Goal: Check status

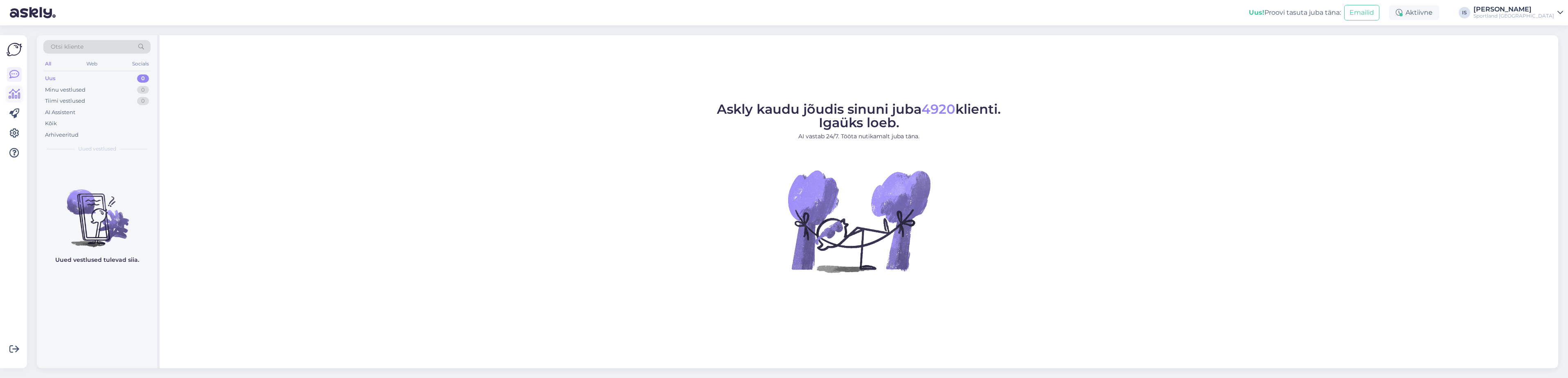
click at [14, 94] on icon at bounding box center [14, 94] width 12 height 10
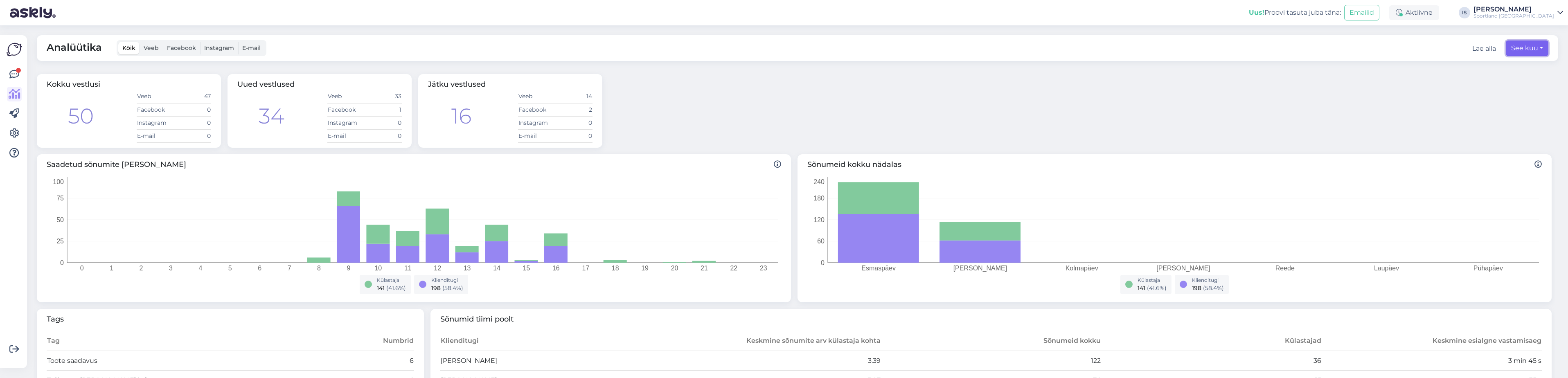
click at [1531, 49] on button "See kuu" at bounding box center [1527, 49] width 43 height 16
select select "8"
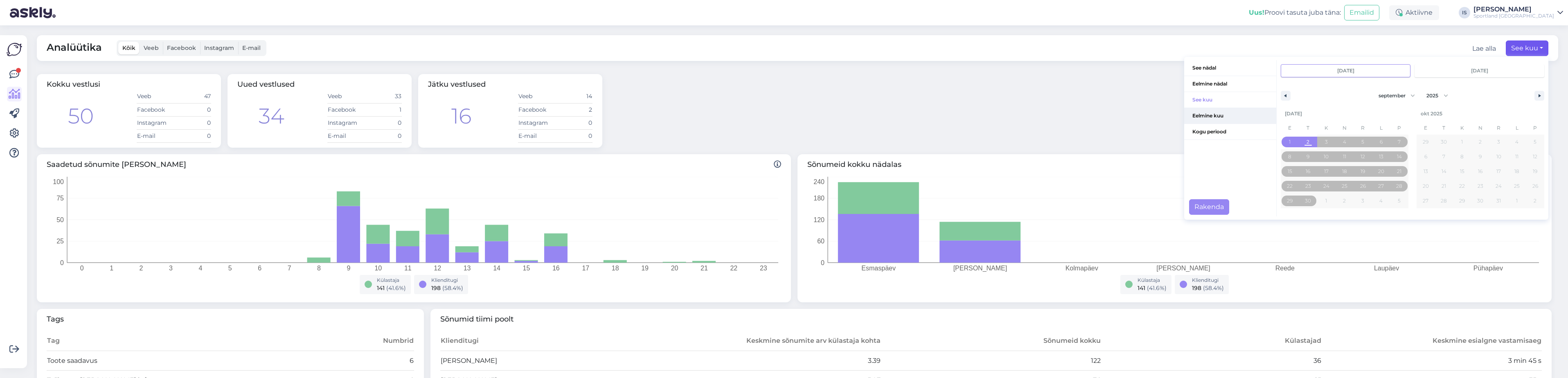
click at [1228, 116] on span "Eelmine kuu" at bounding box center [1230, 116] width 92 height 16
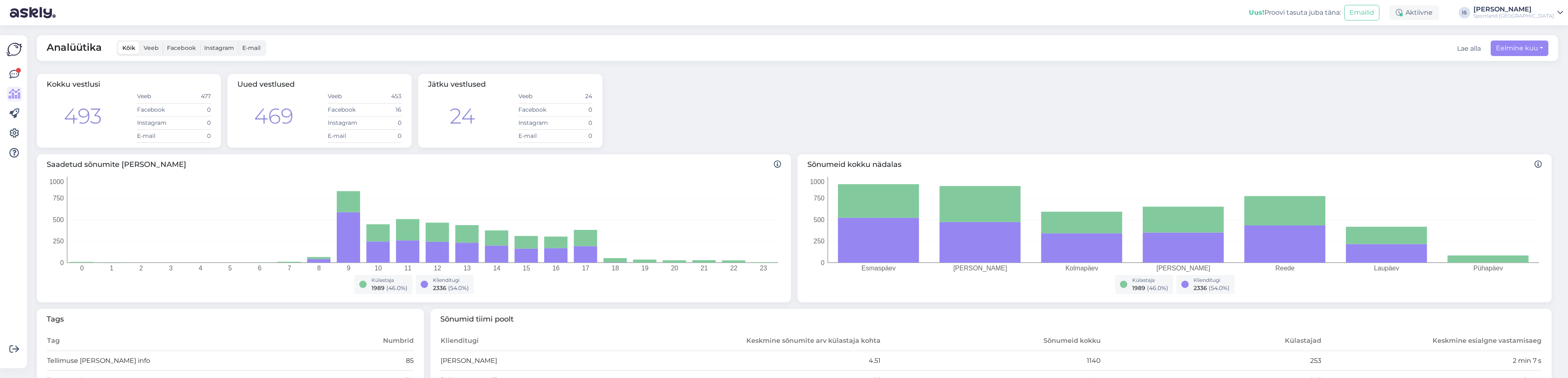
click at [1528, 7] on div "[PERSON_NAME]" at bounding box center [1514, 9] width 80 height 7
click at [1547, 49] on button "Ava" at bounding box center [1548, 49] width 18 height 13
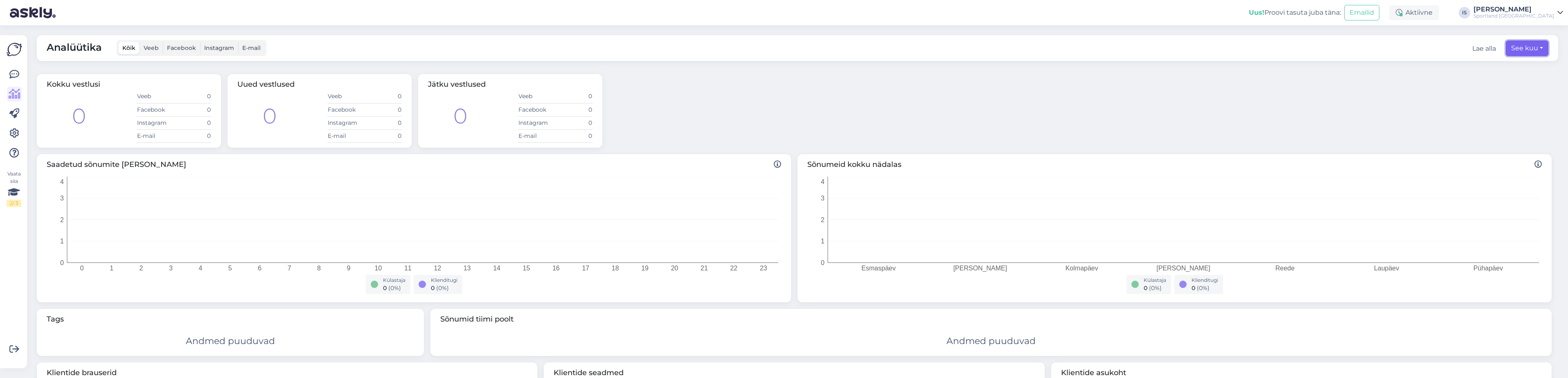
click at [1517, 46] on button "See kuu" at bounding box center [1527, 49] width 43 height 16
select select "8"
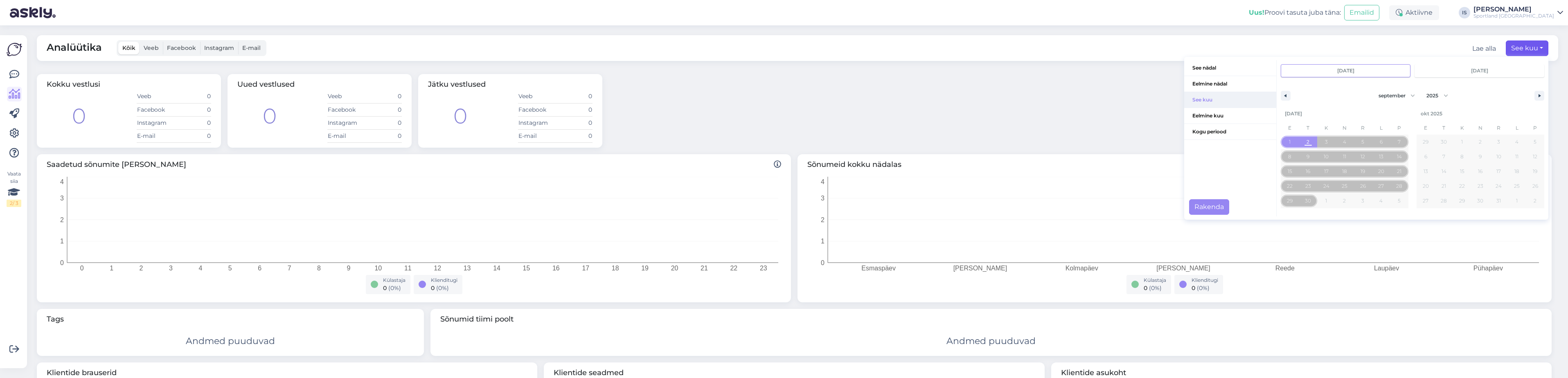
click at [1211, 98] on span "See kuu" at bounding box center [1230, 100] width 92 height 16
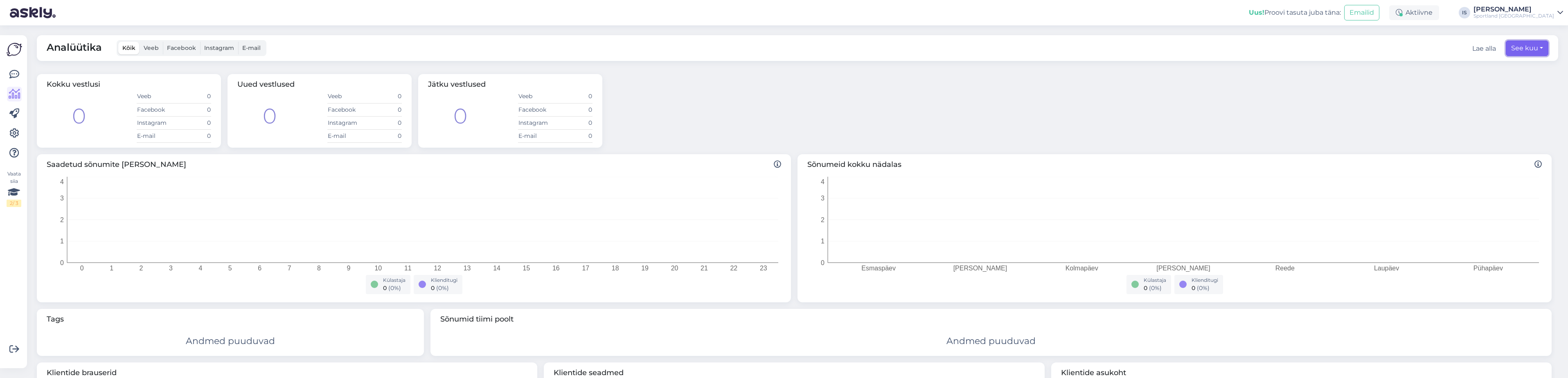
click at [1515, 49] on button "See kuu" at bounding box center [1527, 49] width 43 height 16
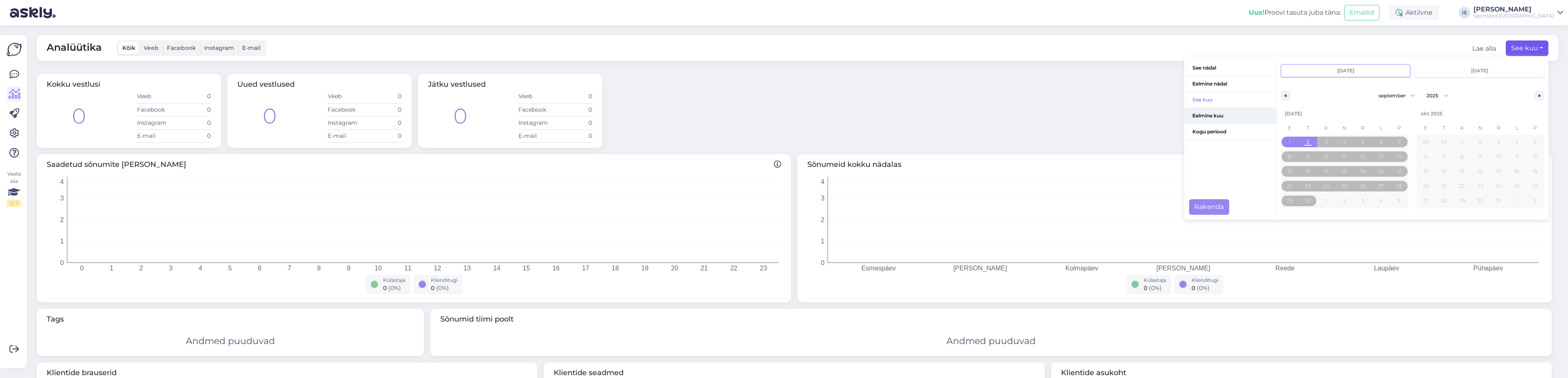
click at [1220, 115] on span "Eelmine kuu" at bounding box center [1230, 116] width 92 height 16
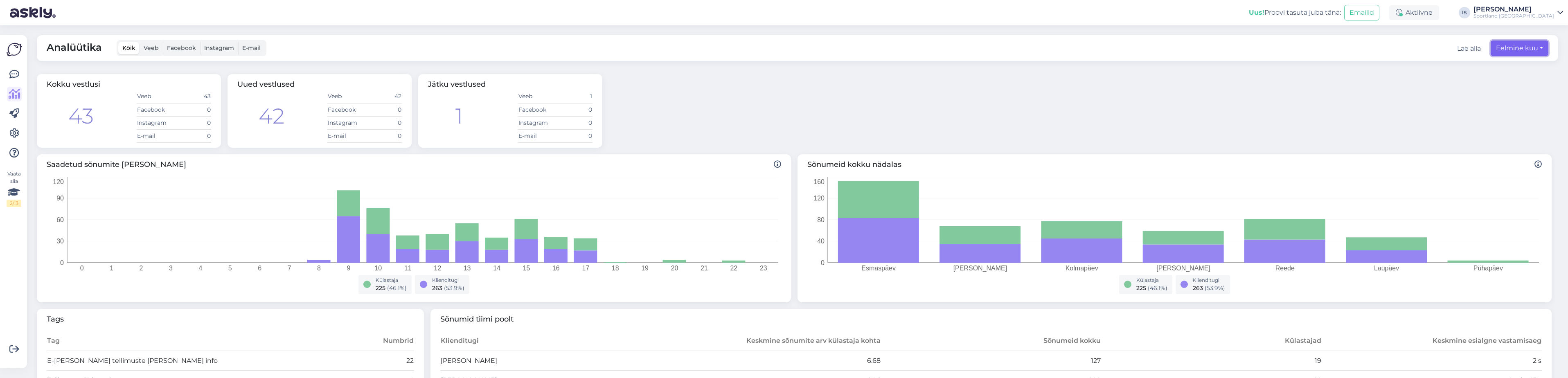
click at [1519, 47] on button "Eelmine kuu" at bounding box center [1519, 49] width 58 height 16
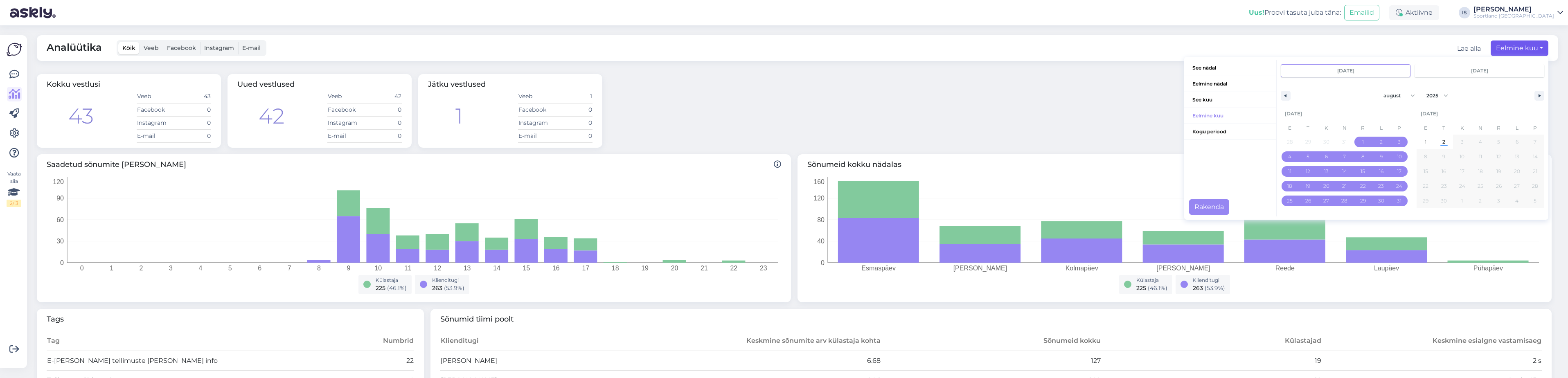
click at [1547, 13] on div "Sportland [GEOGRAPHIC_DATA]" at bounding box center [1514, 16] width 80 height 7
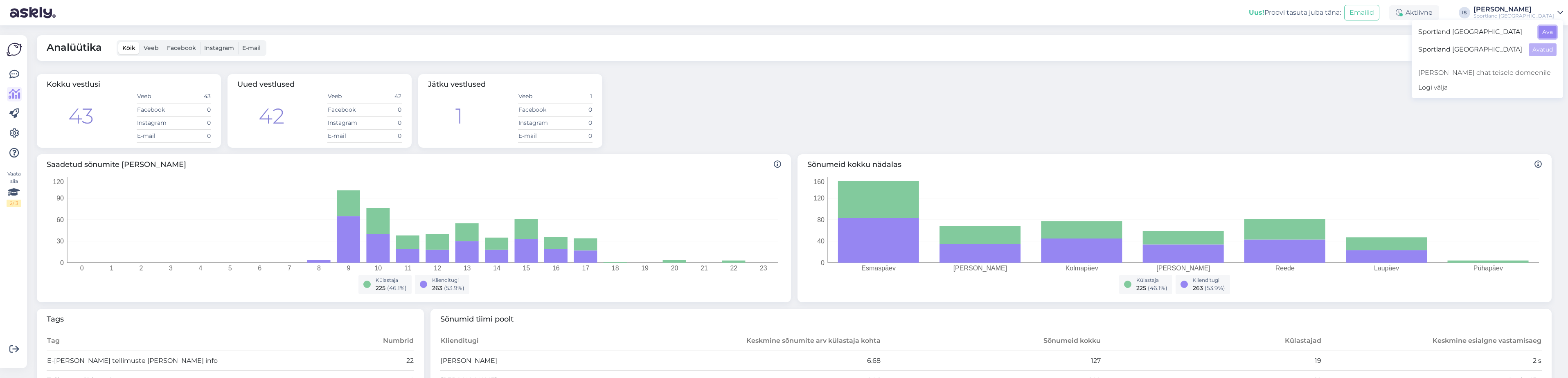
click at [1546, 30] on button "Ava" at bounding box center [1548, 32] width 18 height 13
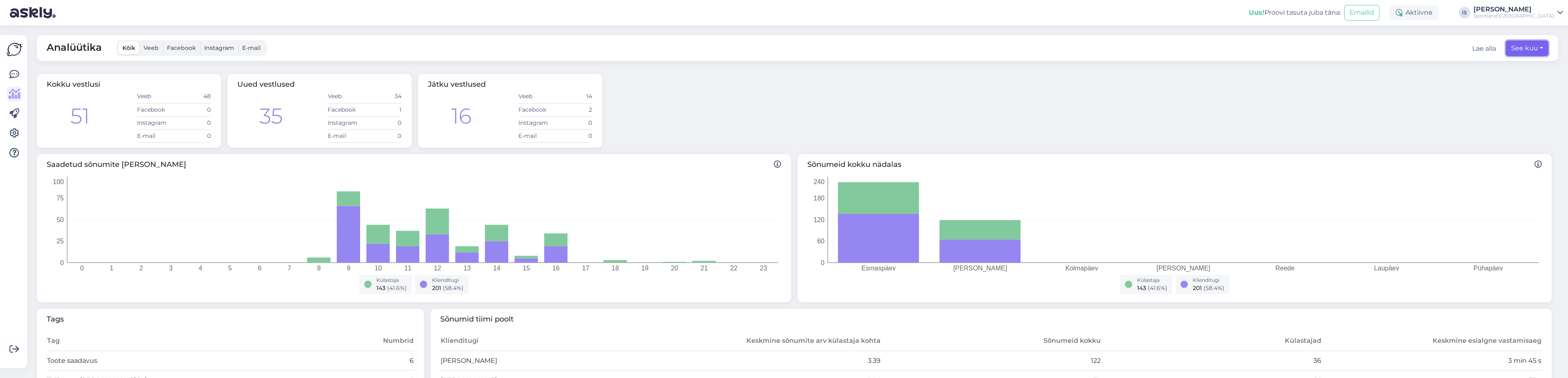
click at [1531, 46] on button "See kuu" at bounding box center [1527, 49] width 43 height 16
select select "8"
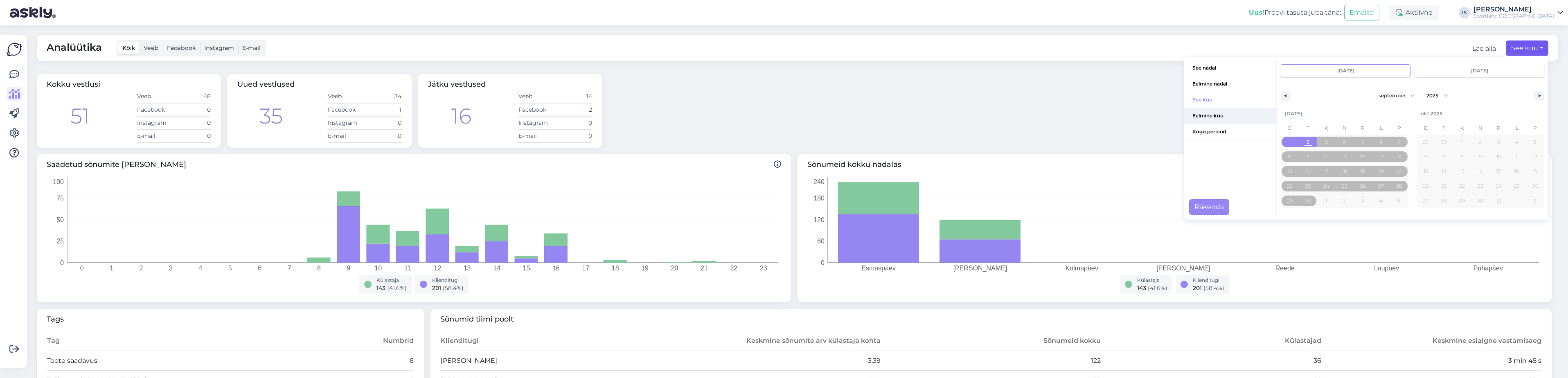
click at [1217, 114] on span "Eelmine kuu" at bounding box center [1230, 116] width 92 height 16
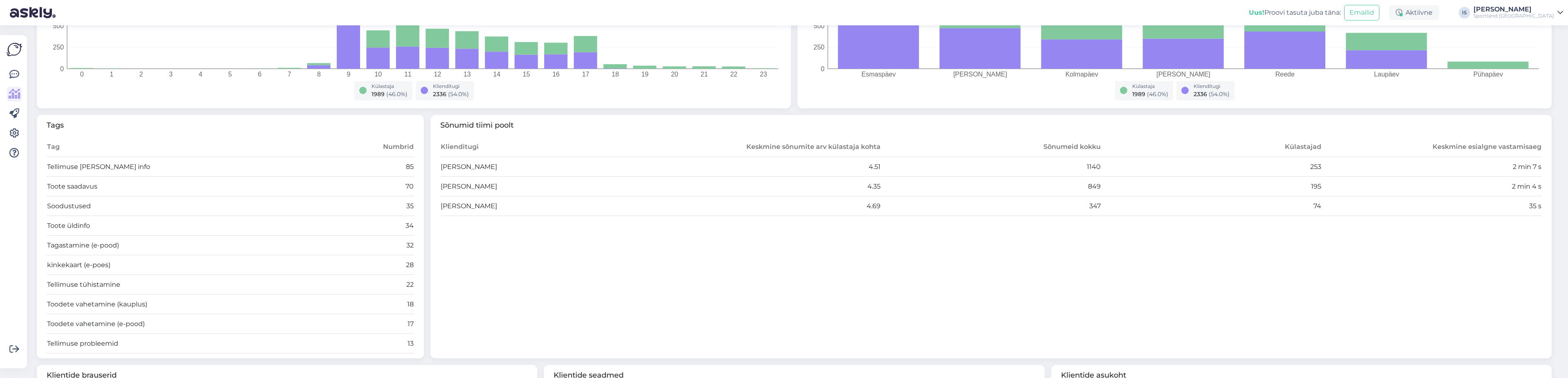
scroll to position [205, 0]
